Goal: Check status: Check status

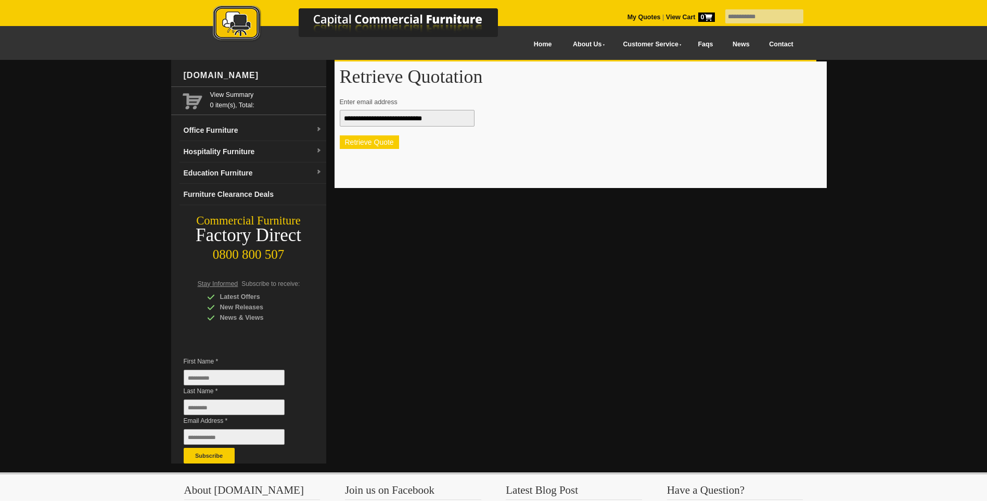
type input "**********"
click at [374, 142] on button "Retrieve Quote" at bounding box center [369, 142] width 59 height 14
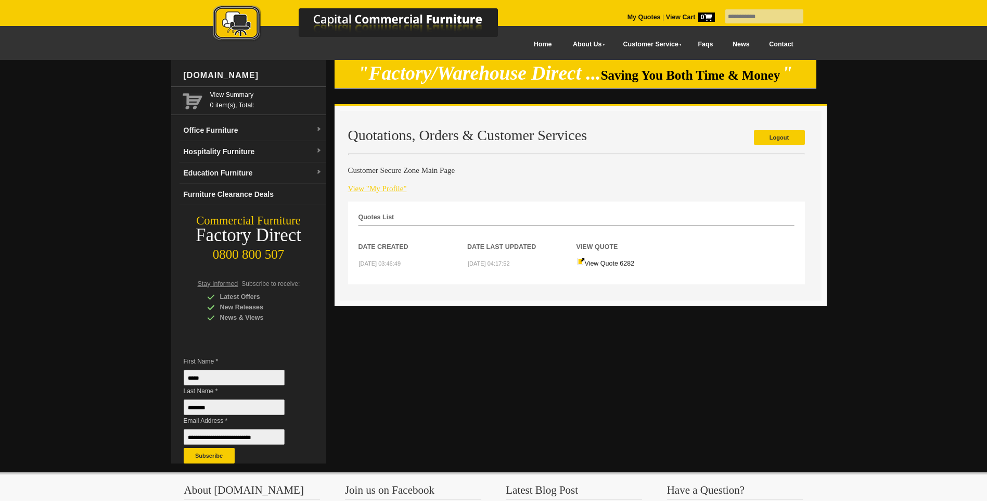
click at [375, 188] on link "View "My Profile"" at bounding box center [377, 188] width 59 height 8
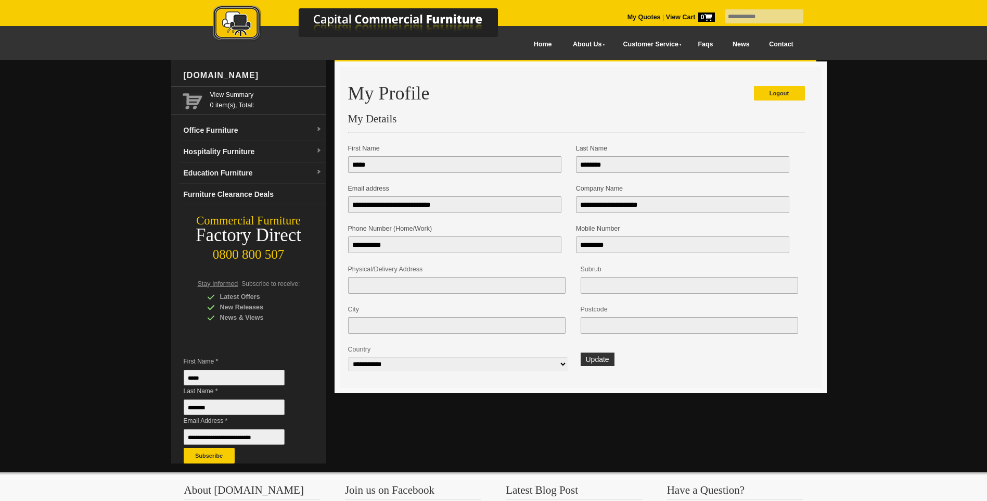
click at [601, 92] on h1 "My Profile" at bounding box center [576, 93] width 457 height 20
click at [273, 101] on div "View Summary 0 item(s), Total:" at bounding box center [248, 100] width 155 height 29
click at [628, 17] on link "My Quotes" at bounding box center [644, 17] width 33 height 7
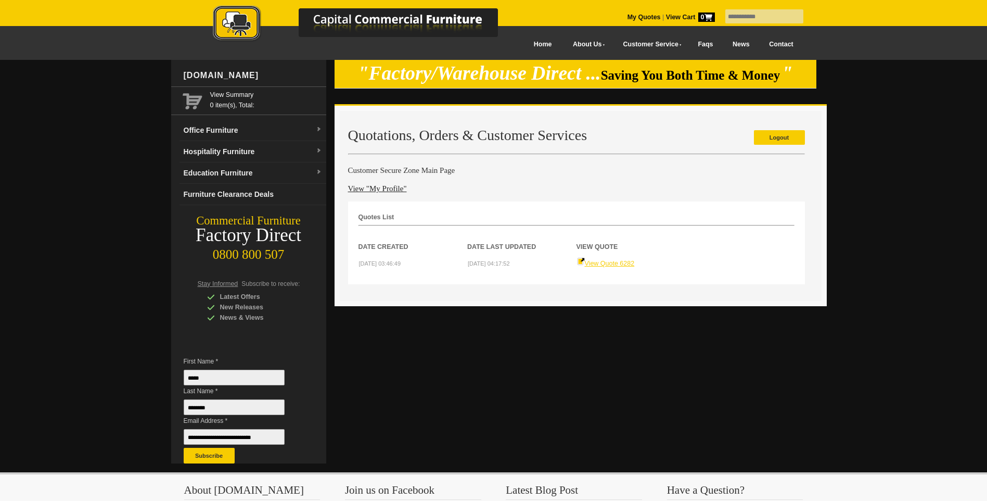
click at [613, 262] on link "View Quote 6282" at bounding box center [606, 263] width 58 height 7
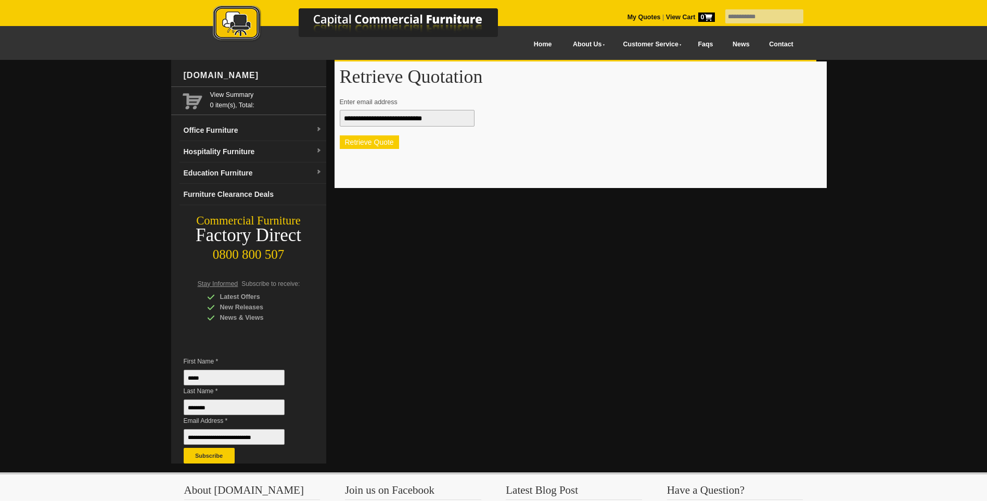
click at [376, 140] on button "Retrieve Quote" at bounding box center [369, 142] width 59 height 14
